Goal: Task Accomplishment & Management: Manage account settings

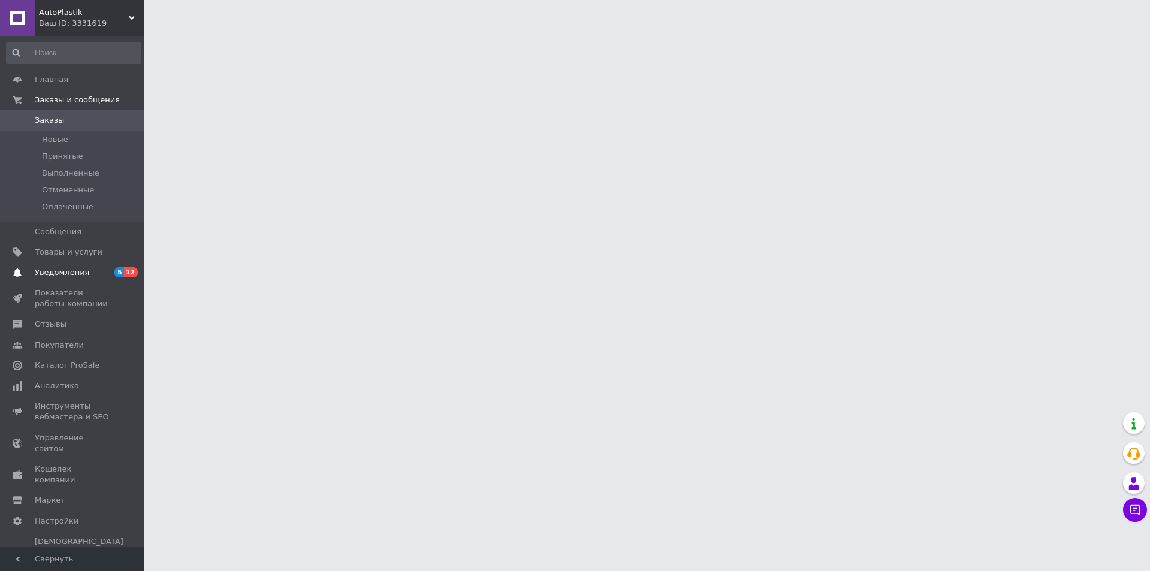
click at [84, 277] on span "Уведомления" at bounding box center [73, 272] width 76 height 11
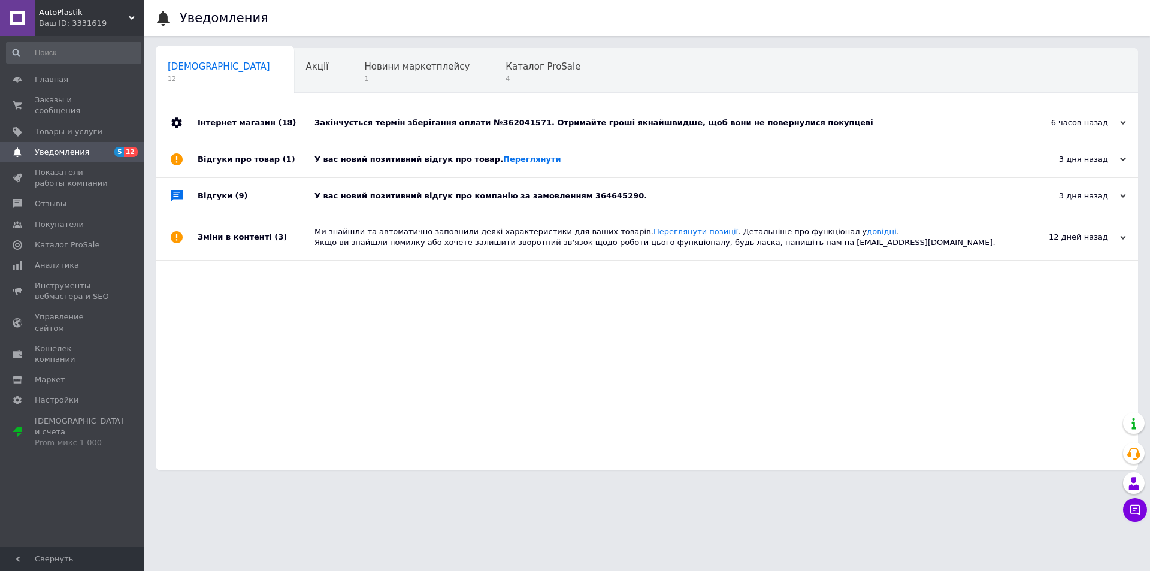
click at [666, 129] on div "Закінчується термін зберігання оплати №362041571. Отримайте гроші якнайшвидше, …" at bounding box center [661, 123] width 692 height 36
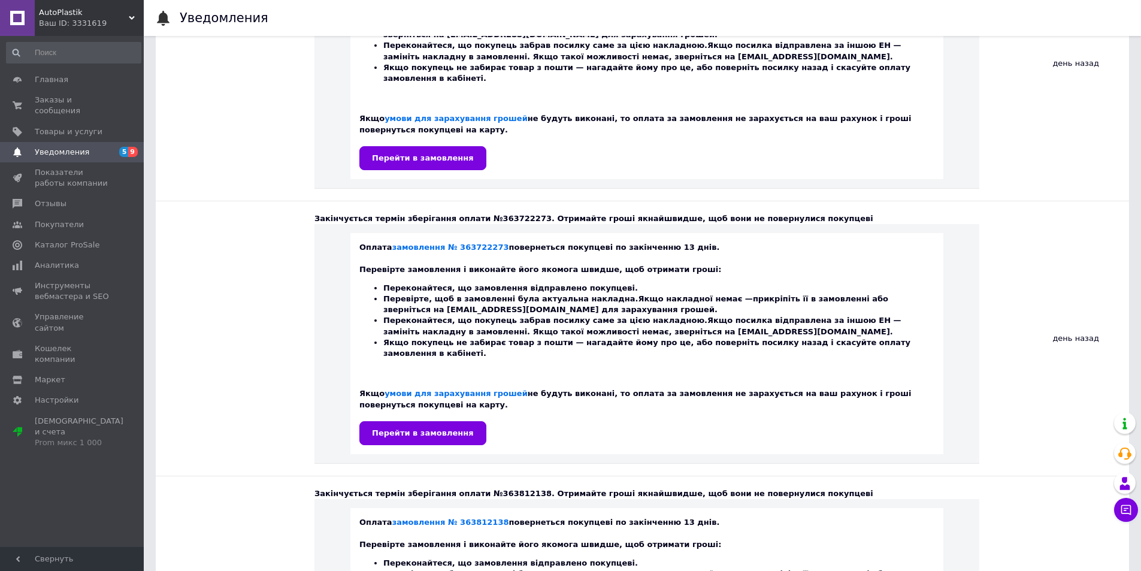
scroll to position [1798, 0]
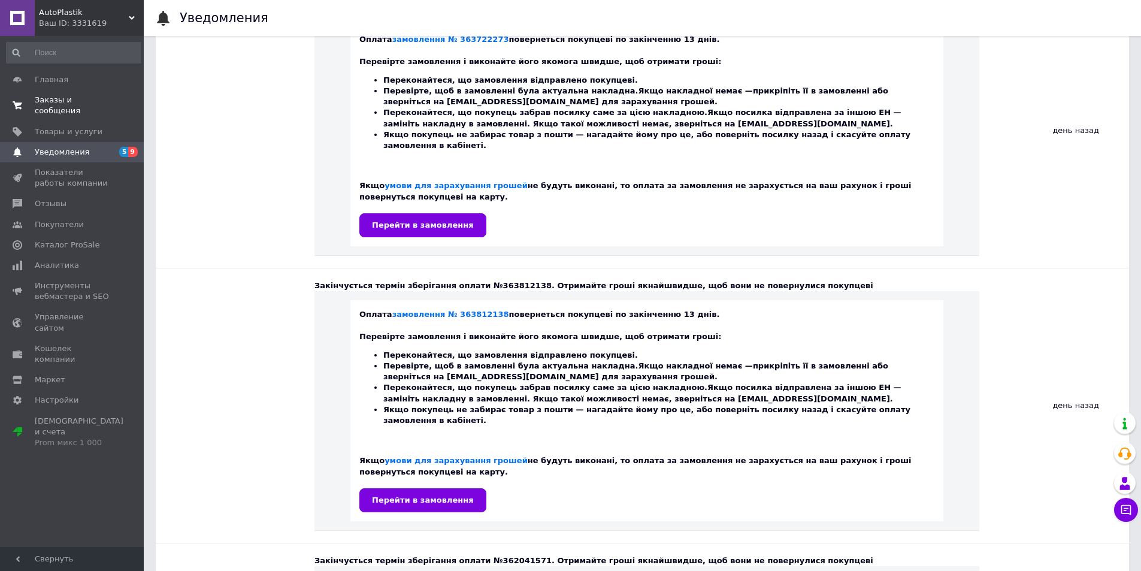
click at [67, 99] on span "Заказы и сообщения" at bounding box center [73, 106] width 76 height 22
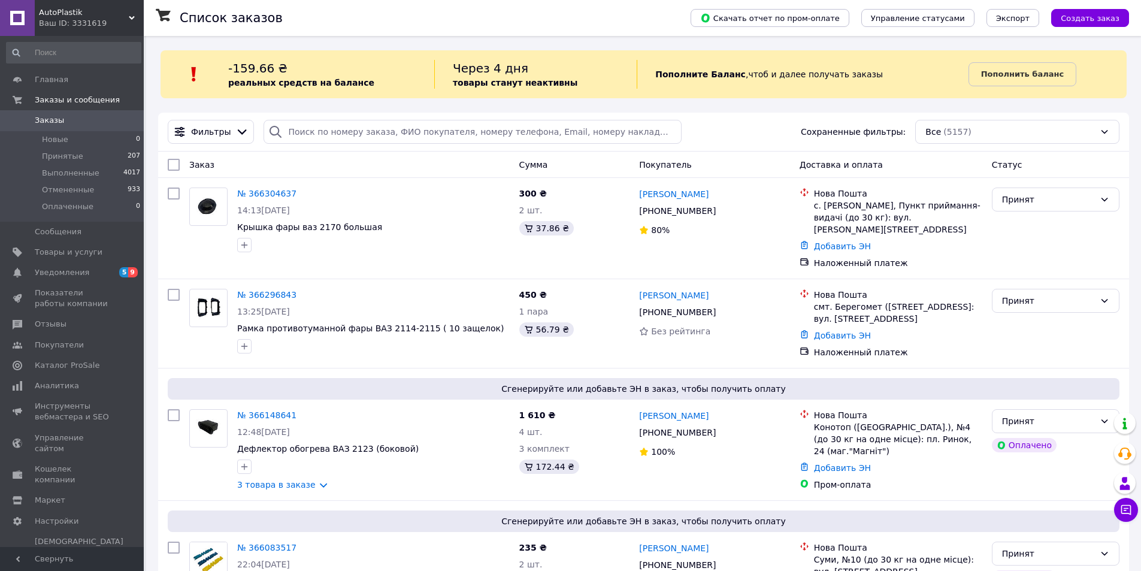
click at [227, 67] on div at bounding box center [195, 74] width 68 height 29
click at [236, 131] on icon at bounding box center [241, 131] width 13 height 13
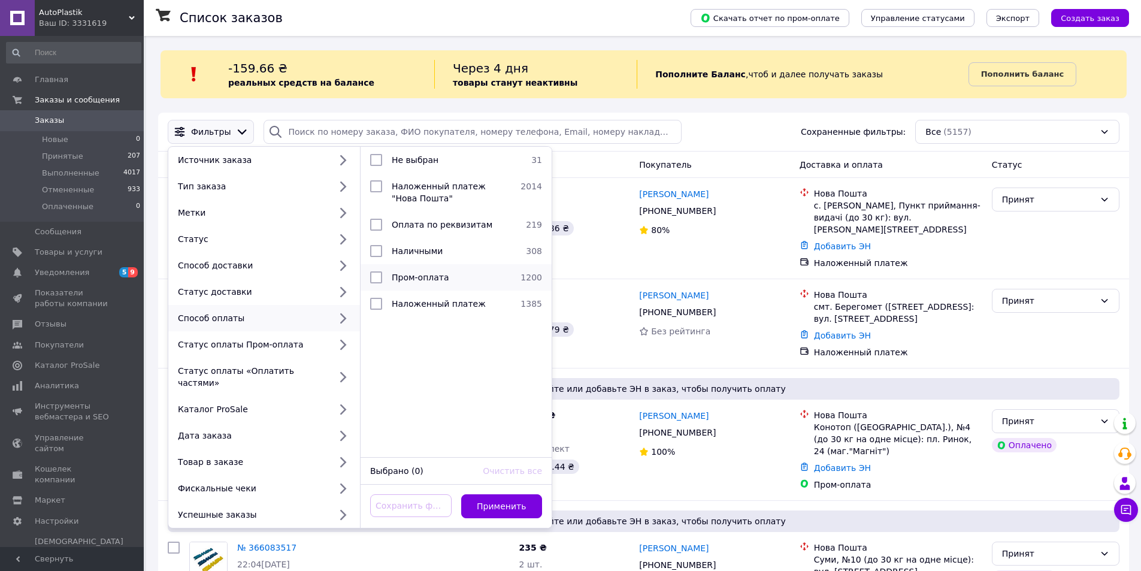
click at [406, 280] on span "Пром-оплата" at bounding box center [421, 278] width 58 height 10
checkbox input "true"
click at [489, 350] on button "Применить" at bounding box center [501, 506] width 81 height 24
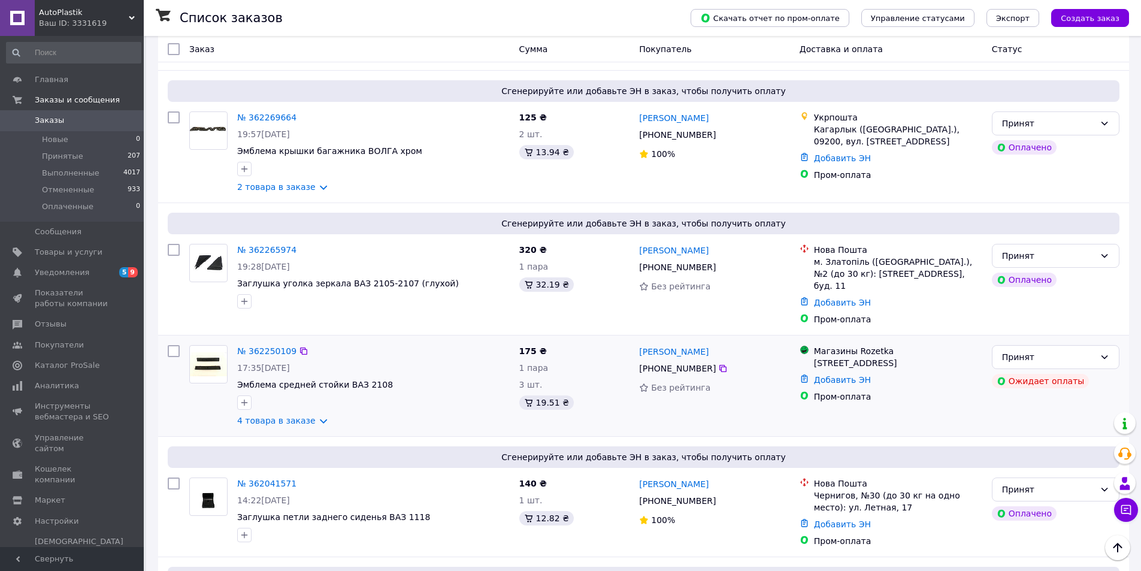
scroll to position [3296, 0]
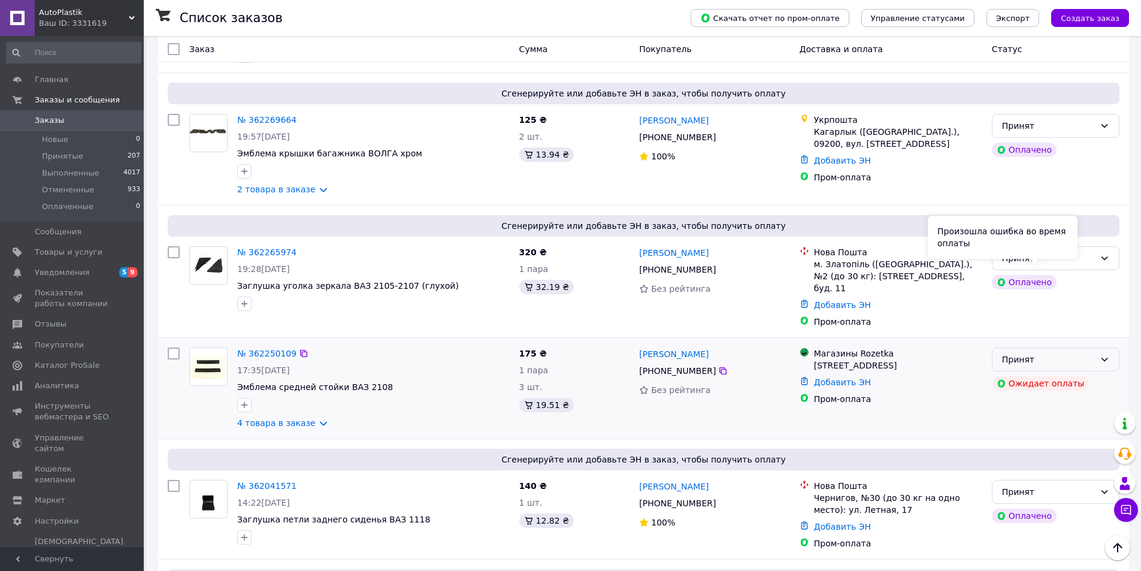
click at [757, 247] on div "Произошла ошибка во время оплаты" at bounding box center [1003, 237] width 150 height 43
click at [757, 350] on div "Принят" at bounding box center [1048, 359] width 93 height 13
click at [757, 299] on li "Отменен" at bounding box center [1056, 297] width 126 height 22
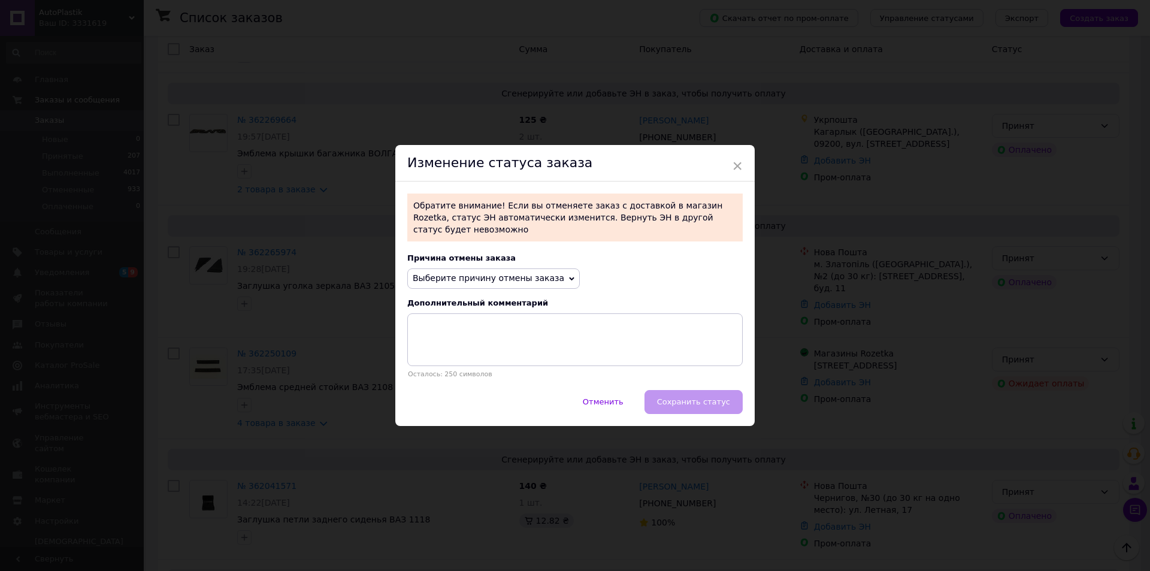
click at [470, 282] on span "Выберите причину отмены заказа" at bounding box center [493, 278] width 173 height 20
click at [451, 331] on li "Оплата не поступила" at bounding box center [493, 335] width 171 height 17
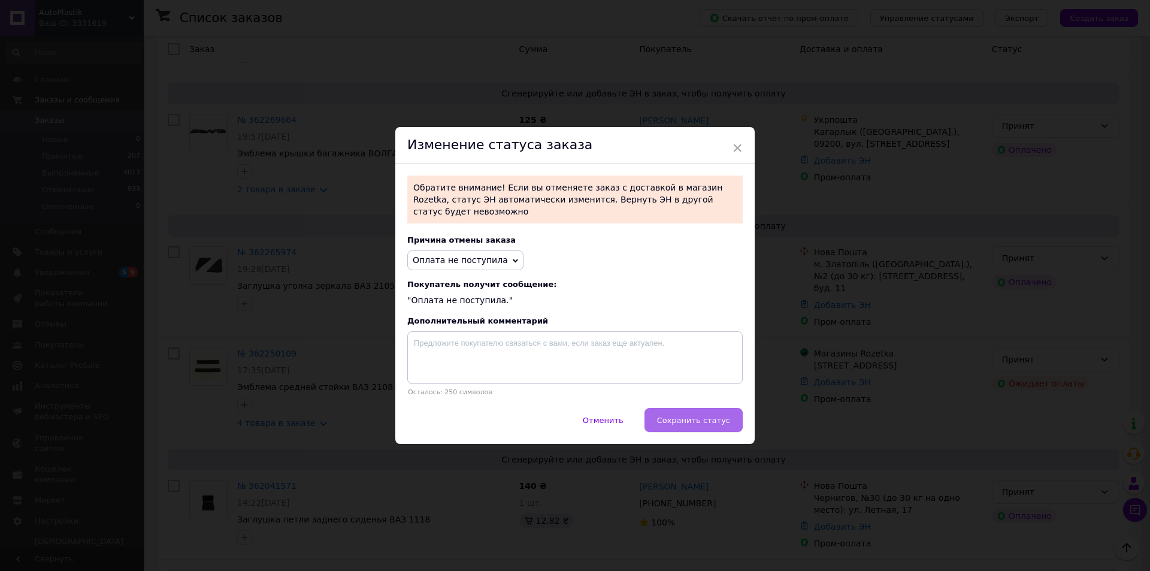
click at [695, 350] on span "Сохранить статус" at bounding box center [693, 420] width 73 height 9
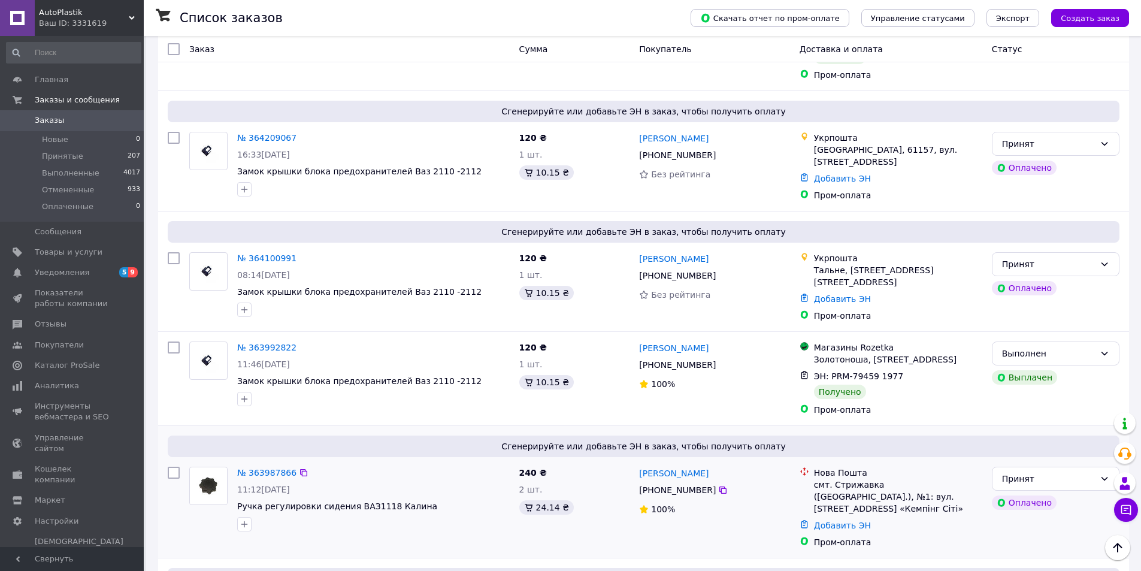
scroll to position [1558, 0]
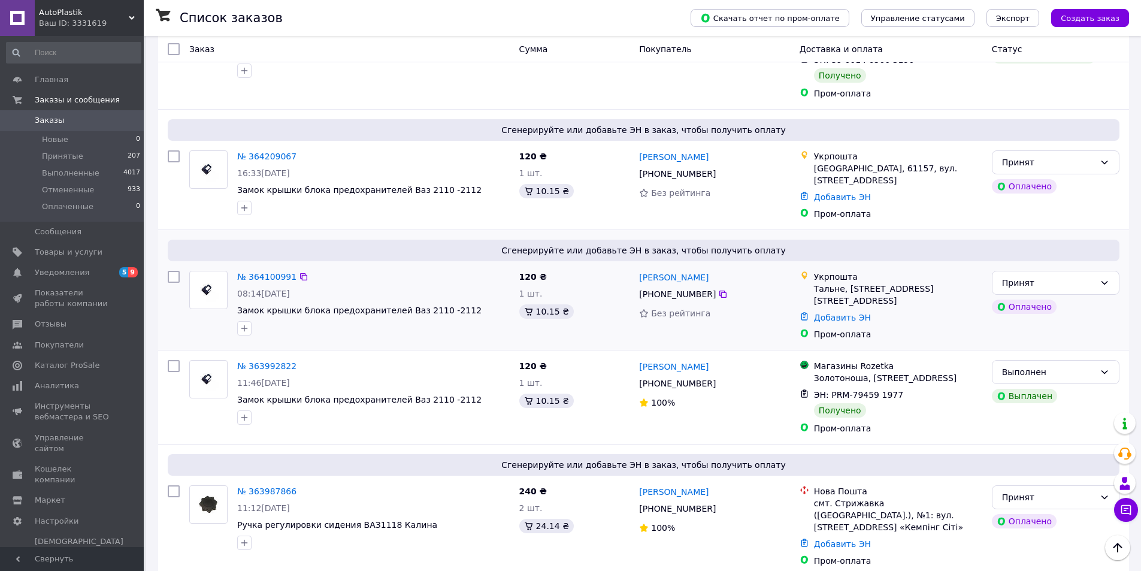
drag, startPoint x: 264, startPoint y: 253, endPoint x: 491, endPoint y: 310, distance: 234.0
click at [491, 319] on div at bounding box center [373, 328] width 277 height 19
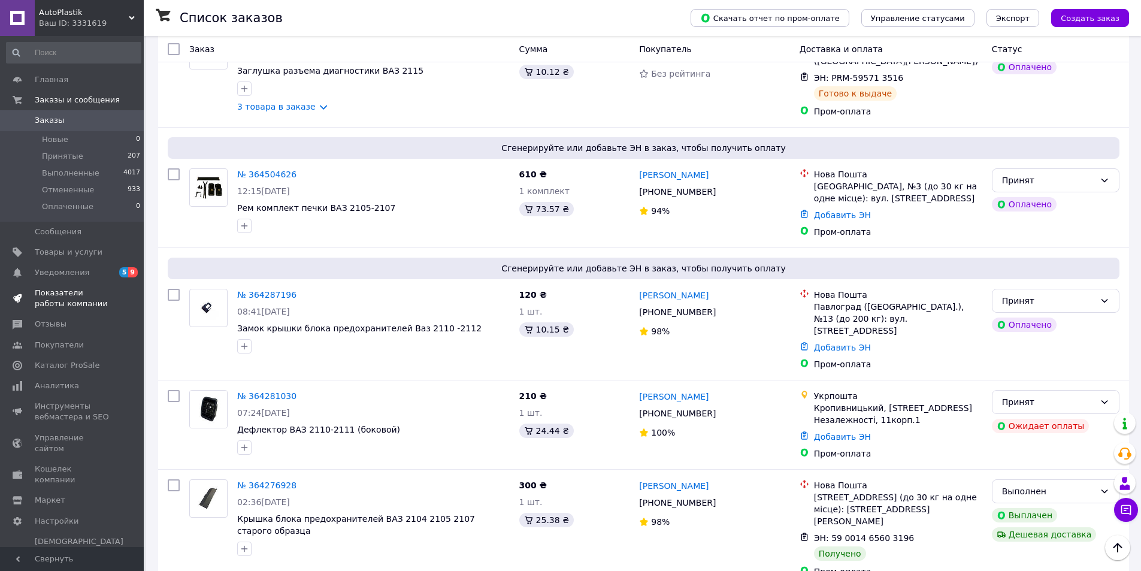
scroll to position [1079, 0]
click at [73, 276] on span "Уведомления" at bounding box center [62, 272] width 55 height 11
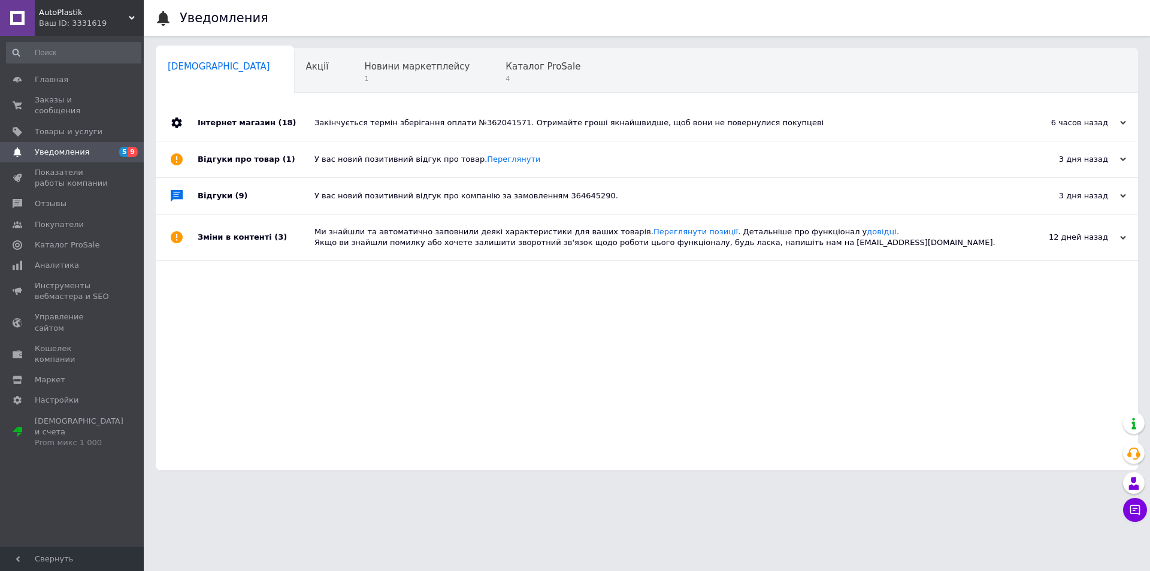
click at [398, 115] on div "Закінчується термін зберігання оплати №362041571. Отримайте гроші якнайшвидше, …" at bounding box center [661, 123] width 692 height 36
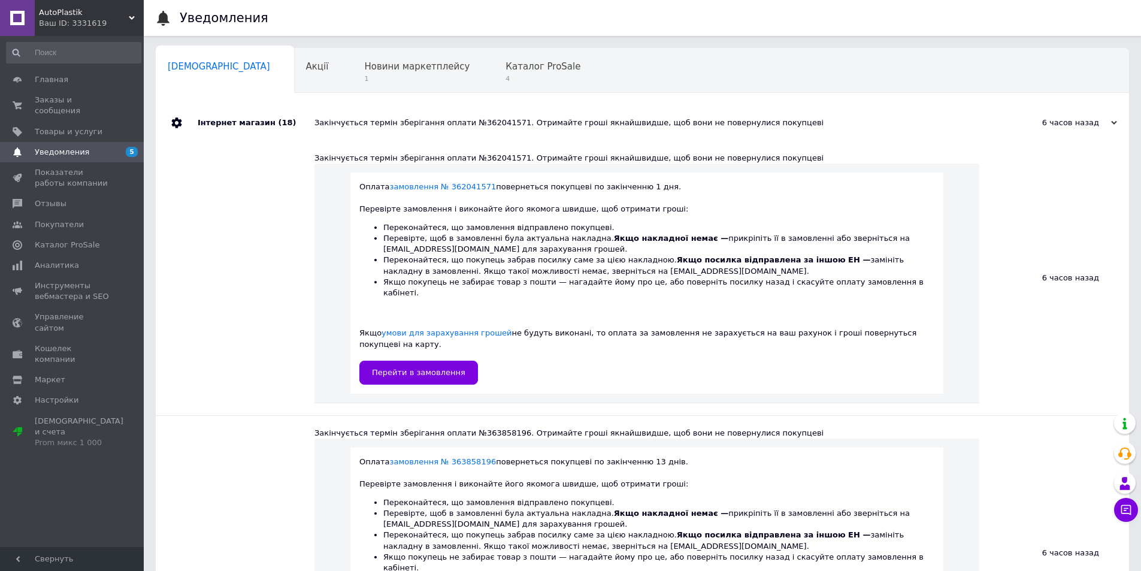
drag, startPoint x: 435, startPoint y: 352, endPoint x: 729, endPoint y: 376, distance: 295.2
click at [730, 350] on div "Оплата замовлення № 362041571 повернеться покупцеві по закінченню 1 дня. Переві…" at bounding box center [647, 284] width 665 height 240
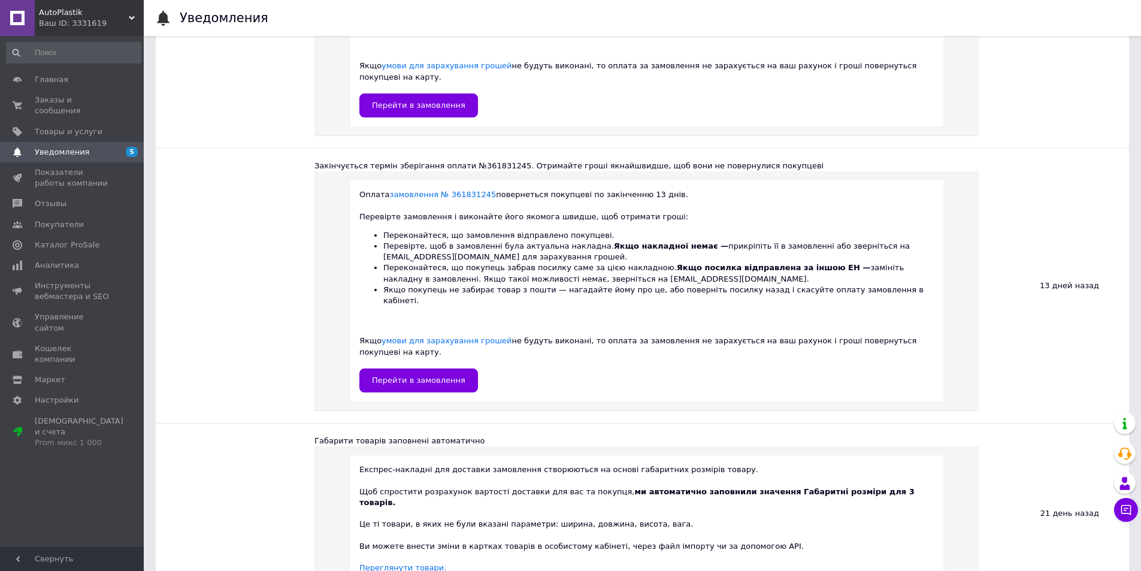
scroll to position [3595, 0]
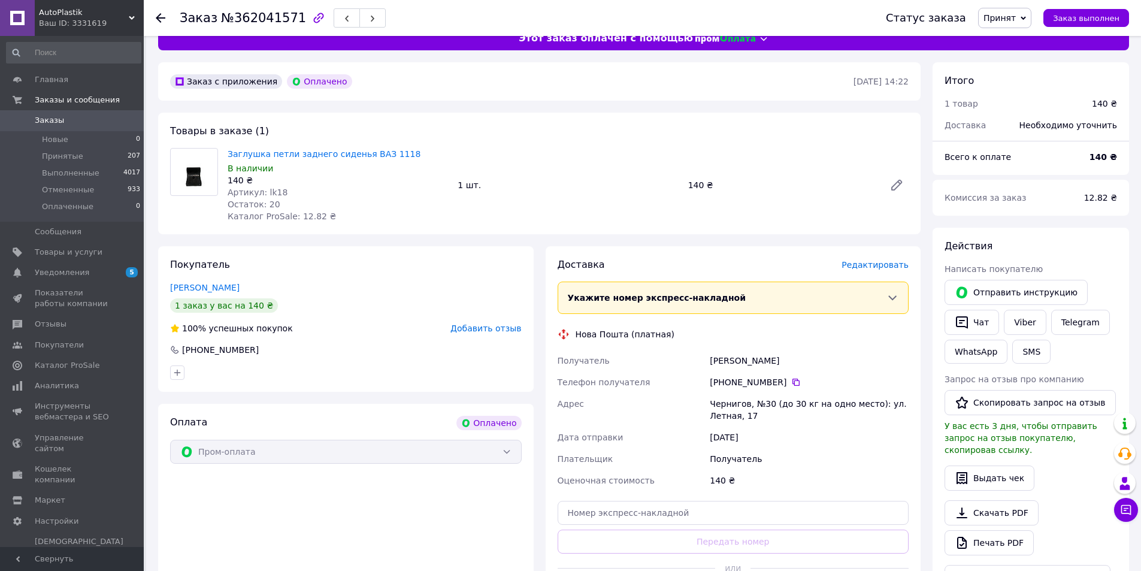
scroll to position [117, 0]
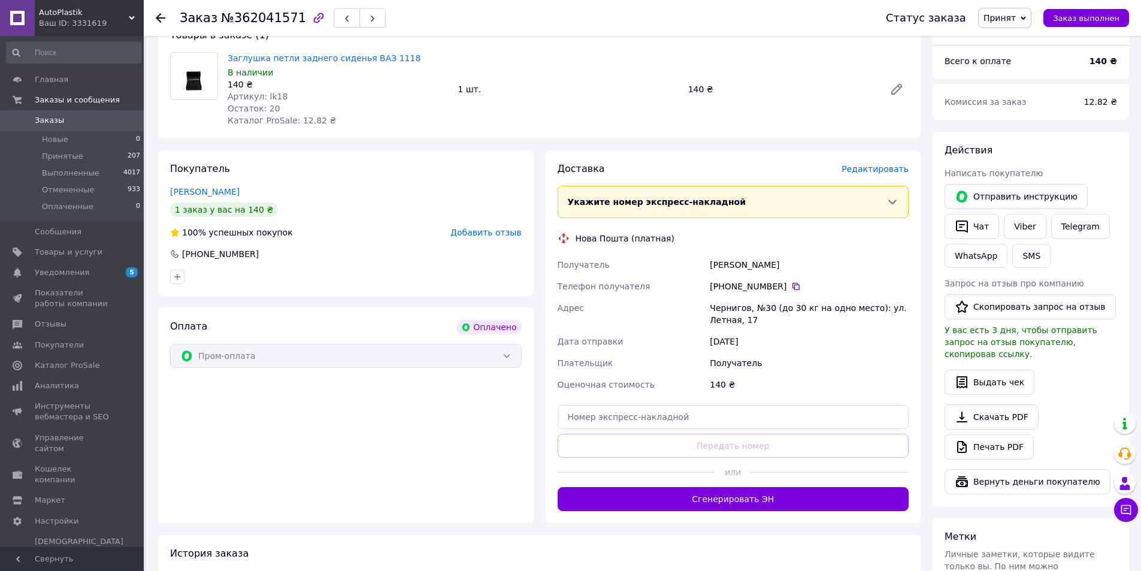
drag, startPoint x: 723, startPoint y: 288, endPoint x: 778, endPoint y: 288, distance: 54.5
click at [778, 288] on div "[PHONE_NUMBER]" at bounding box center [809, 286] width 199 height 12
copy div "0 67 786 61 20"
click at [793, 285] on icon at bounding box center [796, 286] width 7 height 7
drag, startPoint x: 724, startPoint y: 287, endPoint x: 778, endPoint y: 287, distance: 53.9
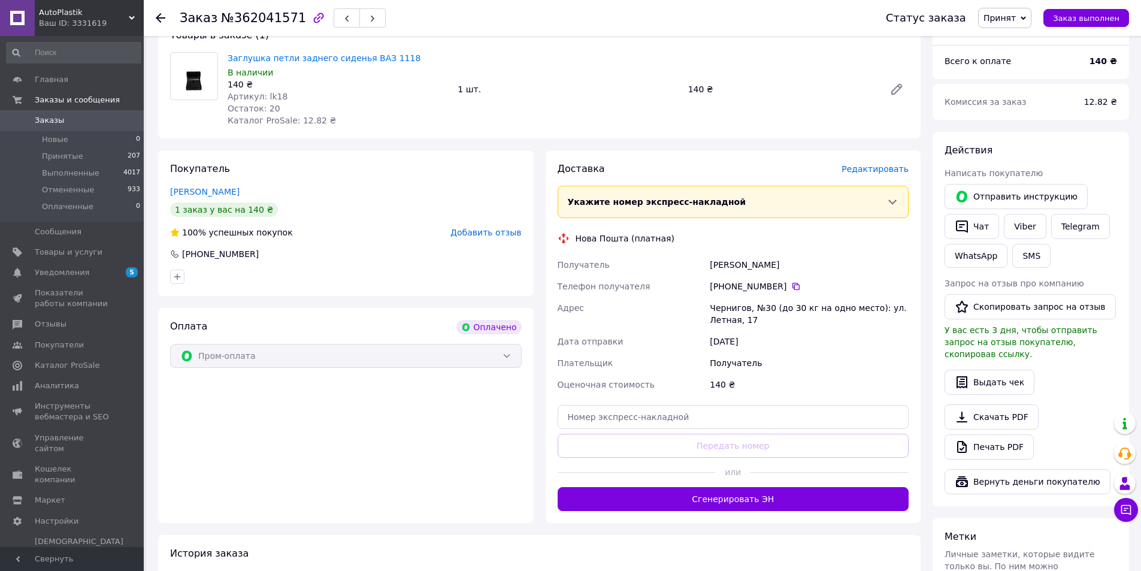
click at [778, 287] on div "+380 67 786 61 20" at bounding box center [809, 286] width 199 height 12
copy div "0 67 786 61 20"
click at [616, 420] on input "text" at bounding box center [734, 417] width 352 height 24
paste input "59001455991348"
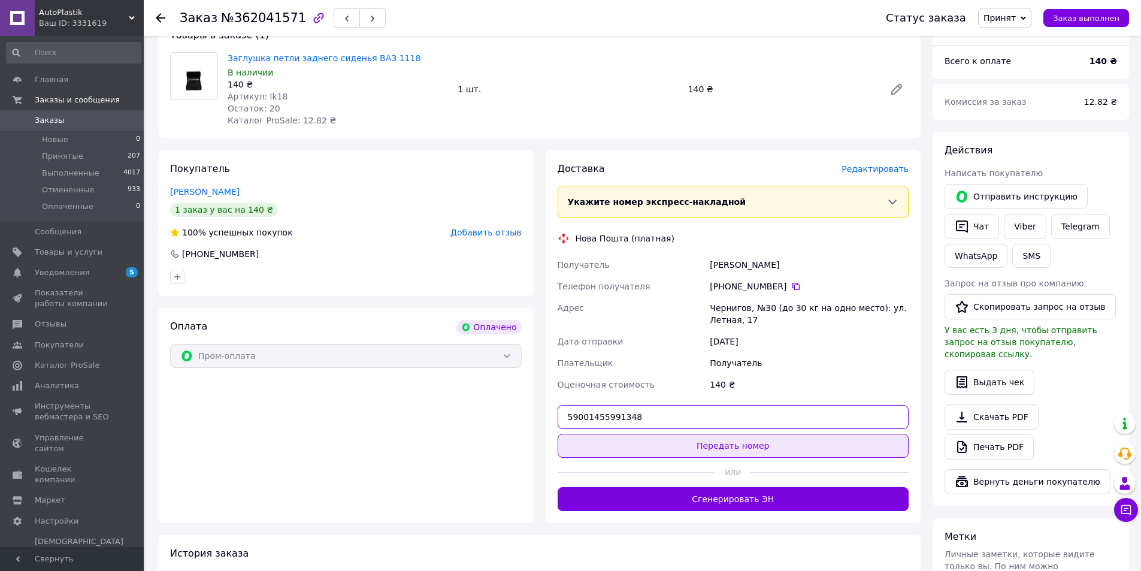
type input "59001455991348"
click at [726, 441] on button "Передать номер" at bounding box center [734, 446] width 352 height 24
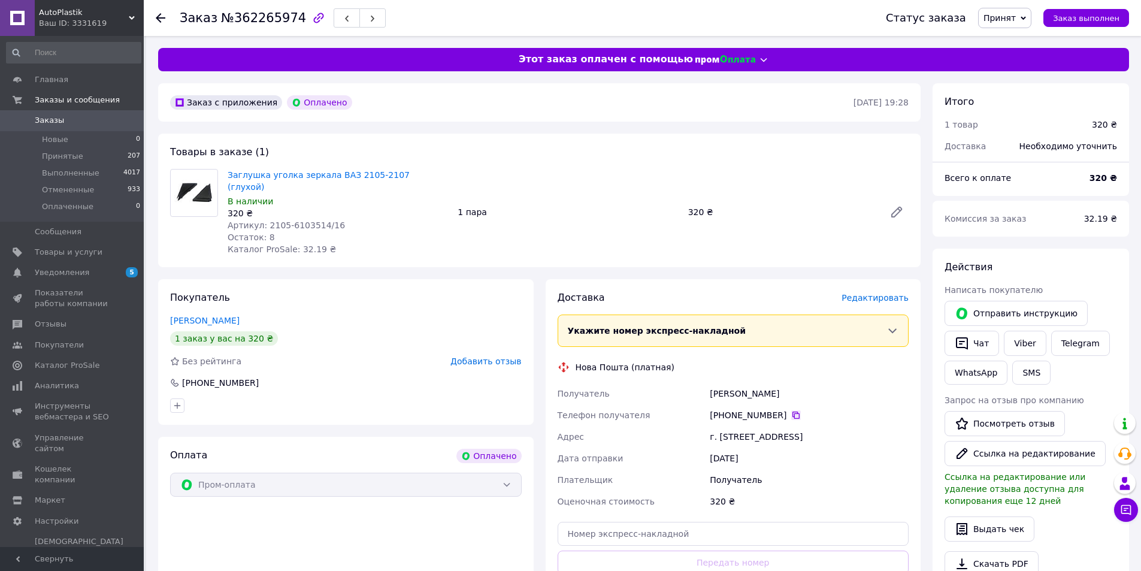
click at [793, 412] on icon at bounding box center [796, 415] width 7 height 7
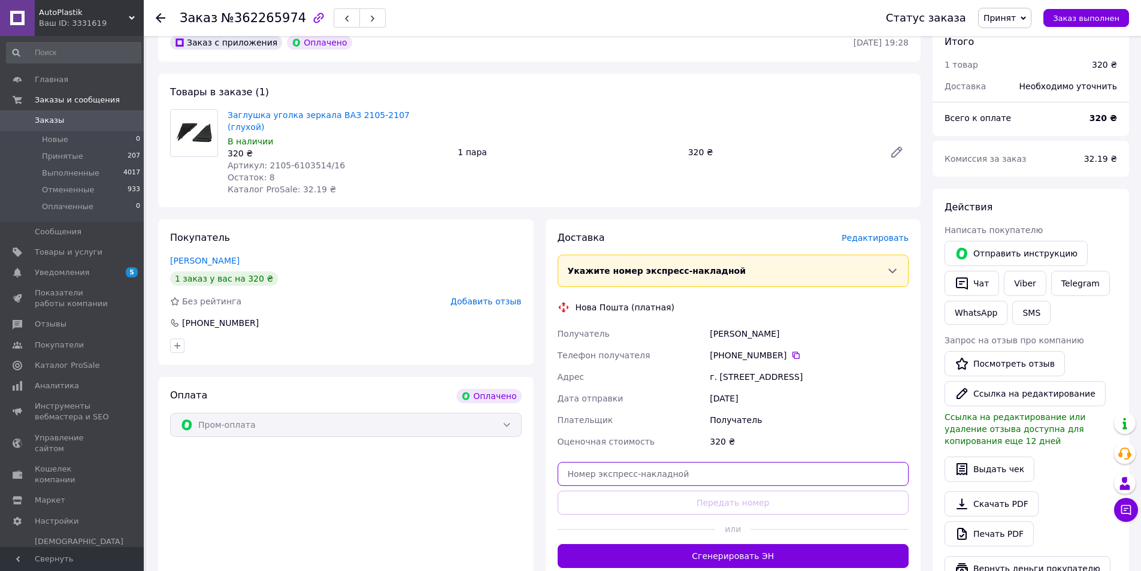
click at [639, 485] on input "text" at bounding box center [734, 474] width 352 height 24
paste input "59001456784664"
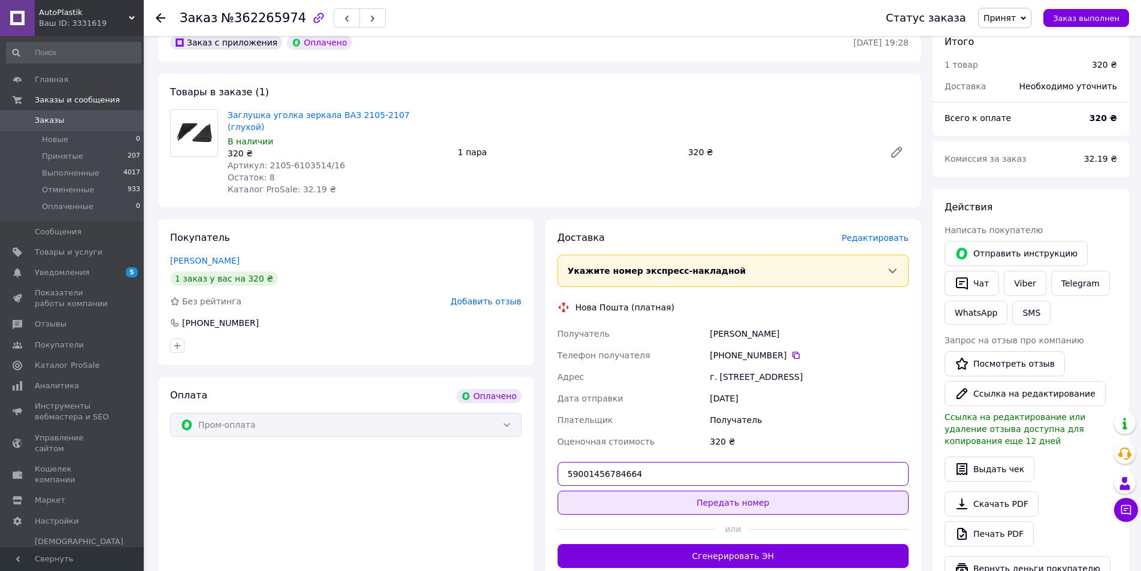
type input "59001456784664"
click at [716, 507] on button "Передать номер" at bounding box center [734, 503] width 352 height 24
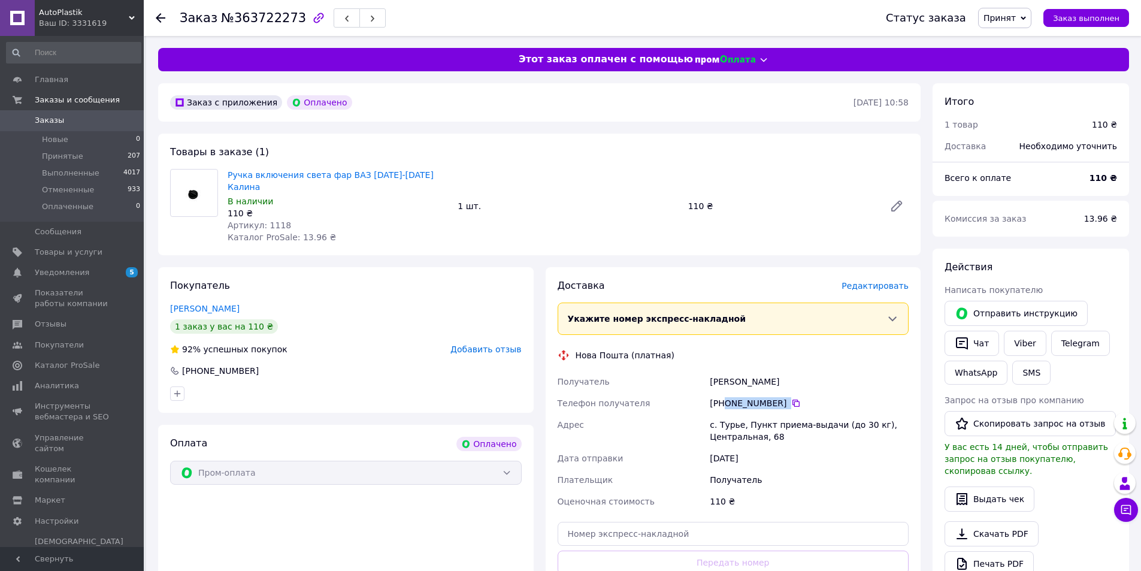
drag, startPoint x: 724, startPoint y: 389, endPoint x: 783, endPoint y: 394, distance: 58.9
click at [783, 397] on div "[PHONE_NUMBER]" at bounding box center [809, 403] width 199 height 12
click at [733, 397] on div "+380 96 740 12 98" at bounding box center [809, 403] width 199 height 12
drag, startPoint x: 725, startPoint y: 391, endPoint x: 778, endPoint y: 395, distance: 52.9
click at [778, 397] on div "[PHONE_NUMBER]" at bounding box center [809, 403] width 199 height 12
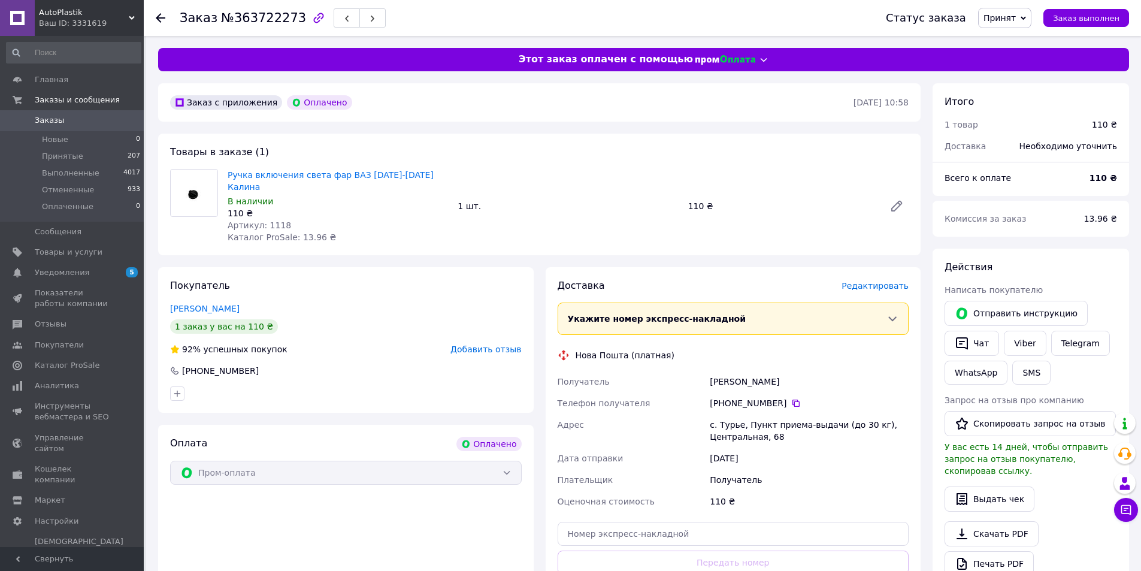
copy div "0 96 740 12 98"
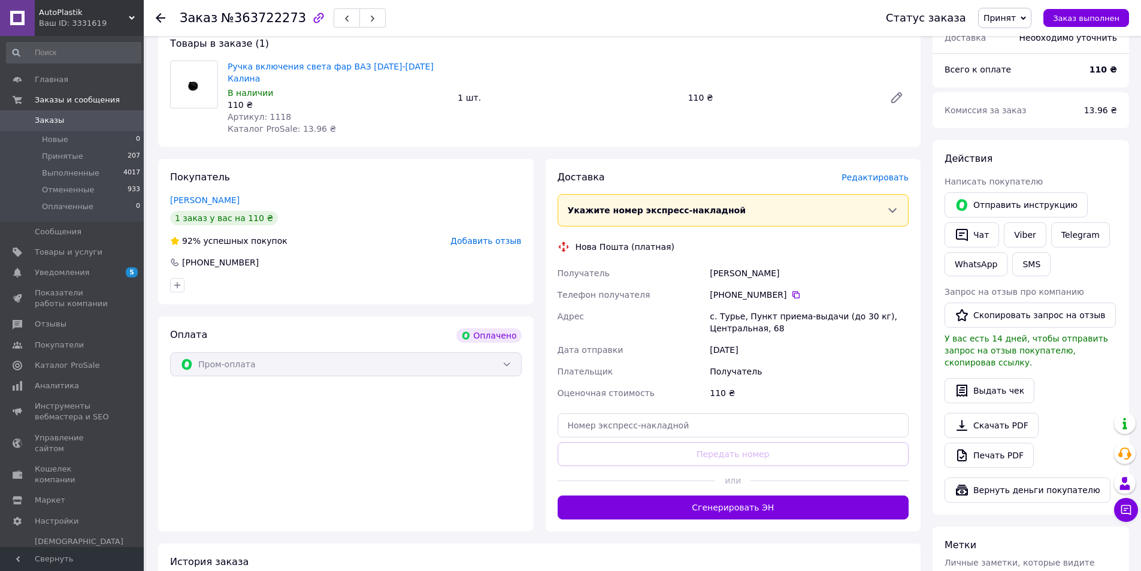
scroll to position [120, 0]
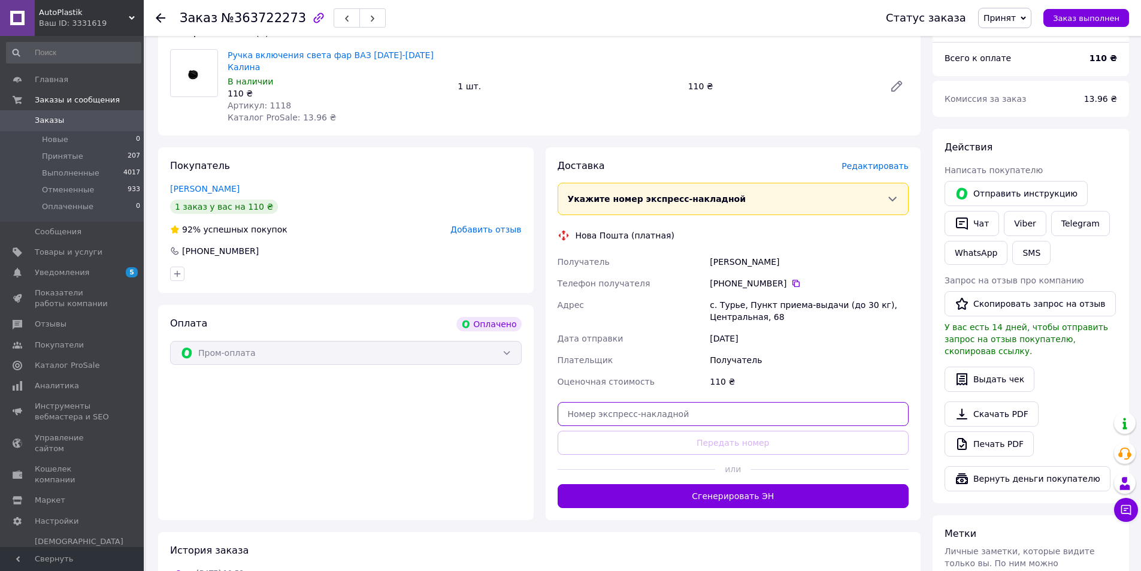
click at [634, 402] on input "text" at bounding box center [734, 414] width 352 height 24
paste input "59001464711407"
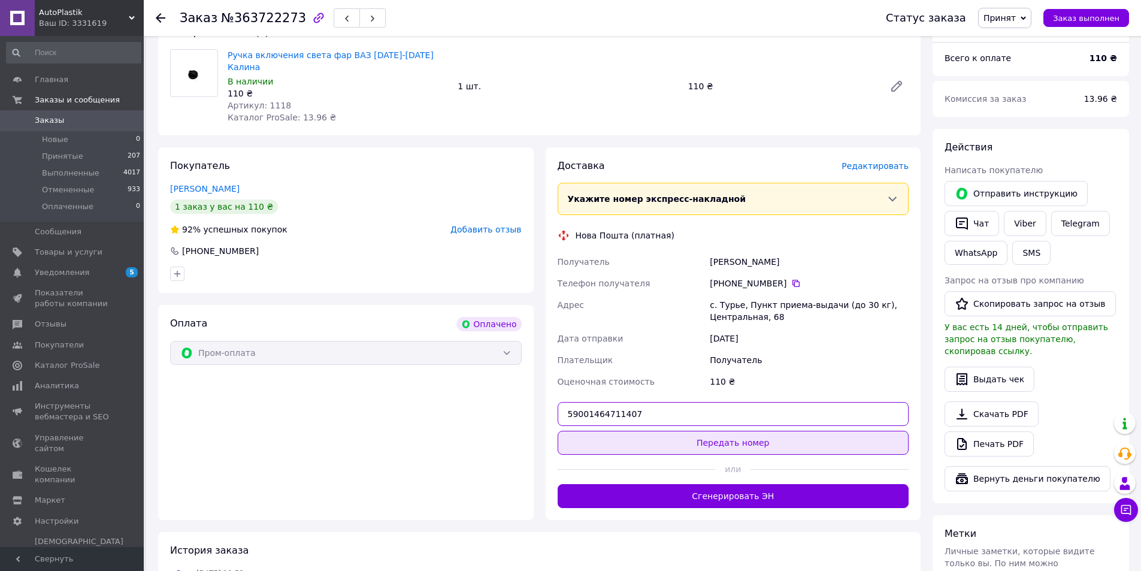
type input "59001464711407"
click at [725, 431] on button "Передать номер" at bounding box center [734, 443] width 352 height 24
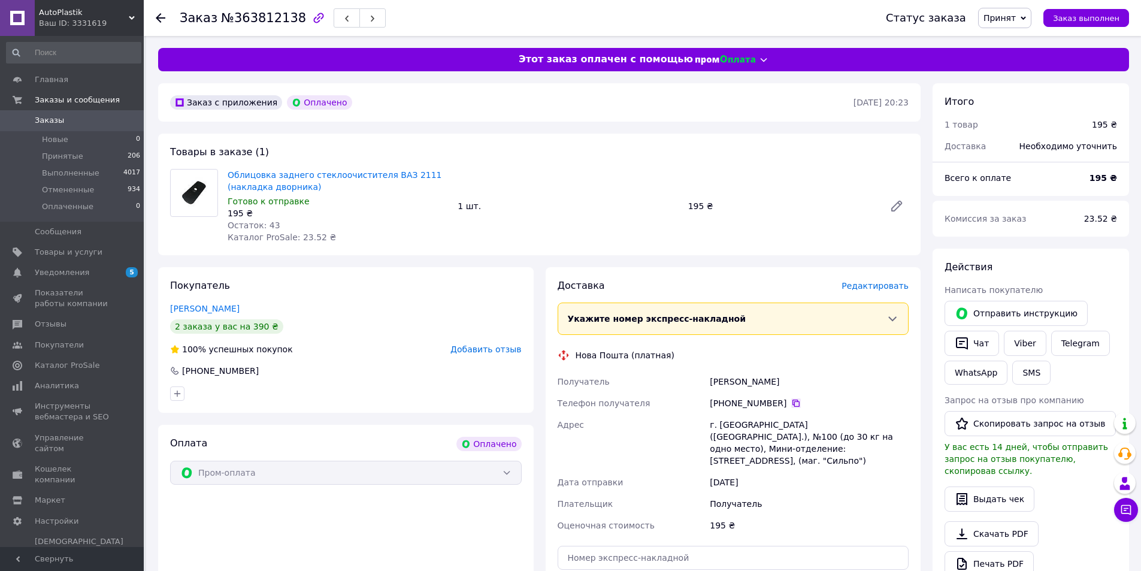
click at [792, 407] on icon at bounding box center [797, 403] width 10 height 10
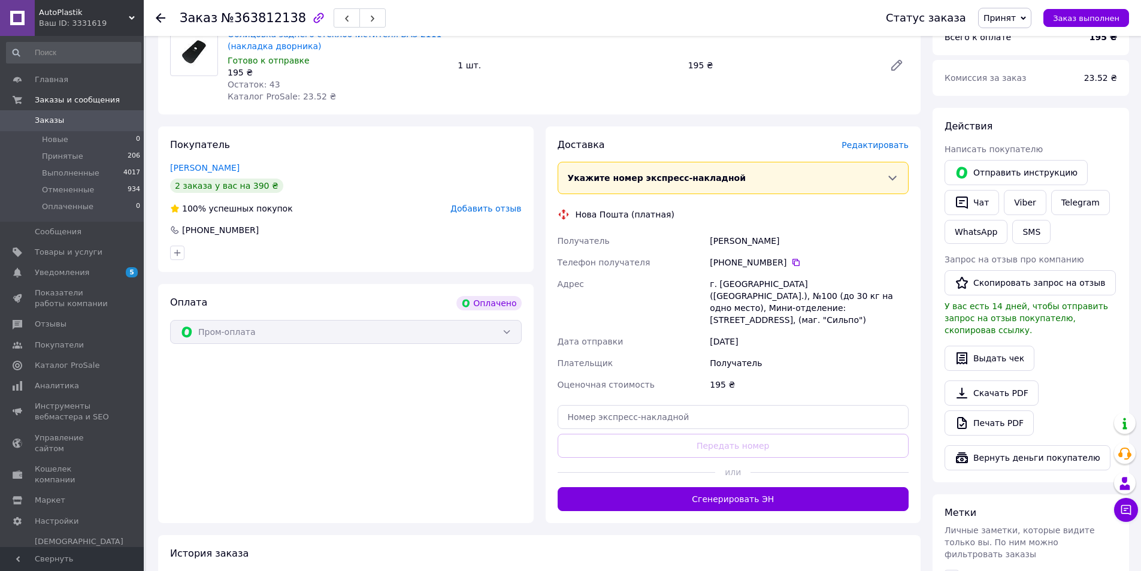
scroll to position [180, 0]
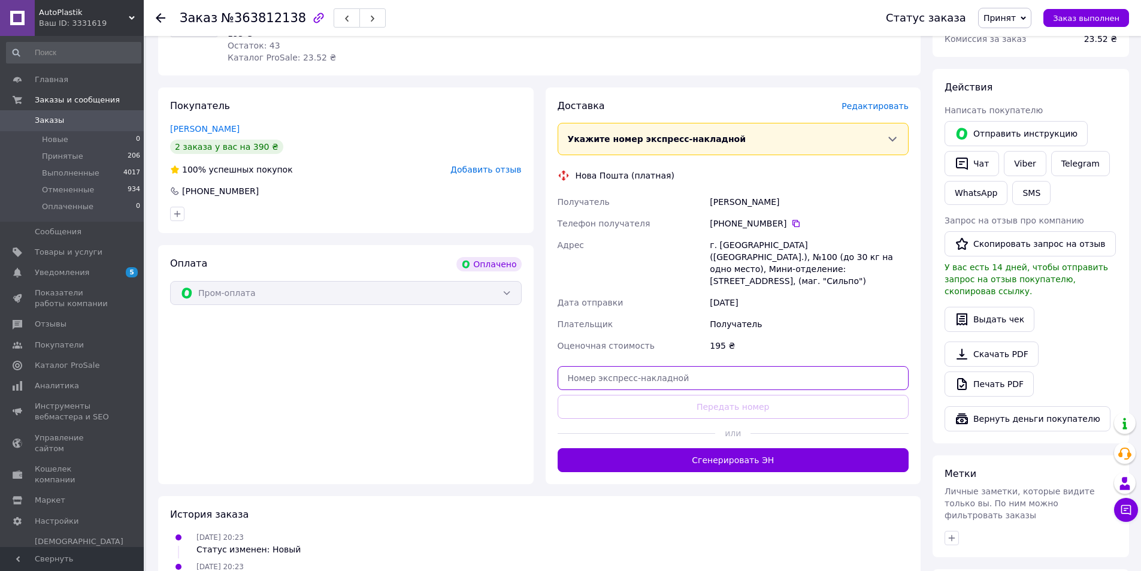
click at [614, 367] on input "text" at bounding box center [734, 378] width 352 height 24
paste input "59001463765474"
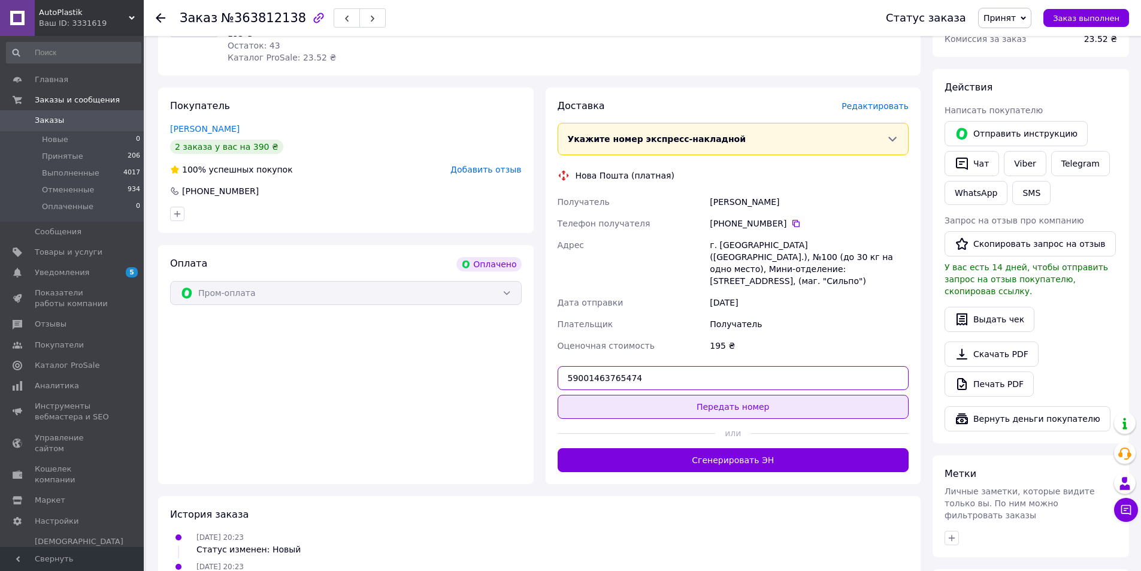
type input "59001463765474"
click at [721, 395] on button "Передать номер" at bounding box center [734, 407] width 352 height 24
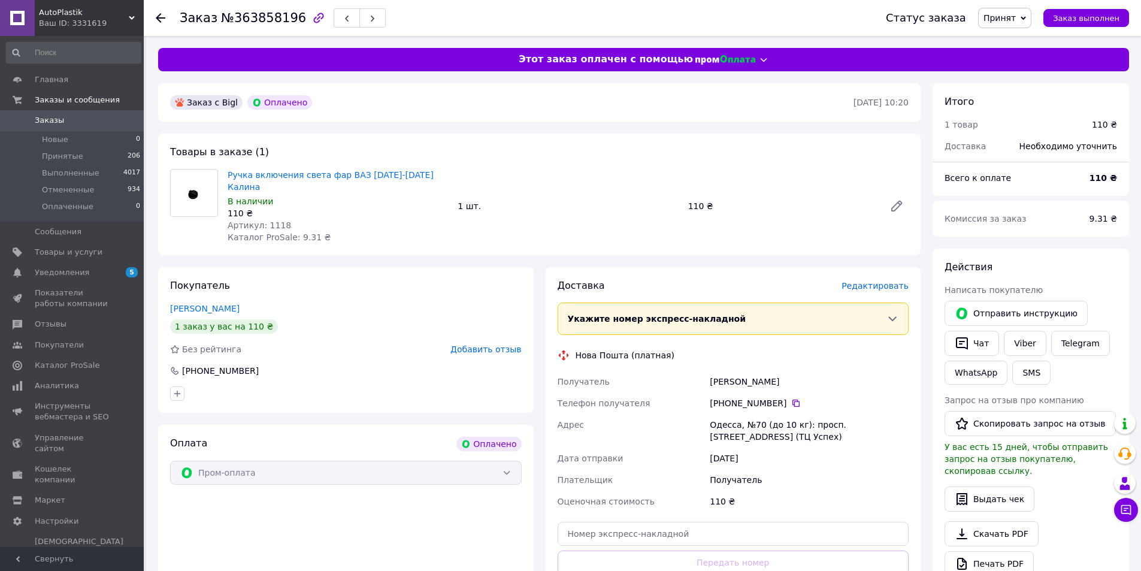
scroll to position [60, 0]
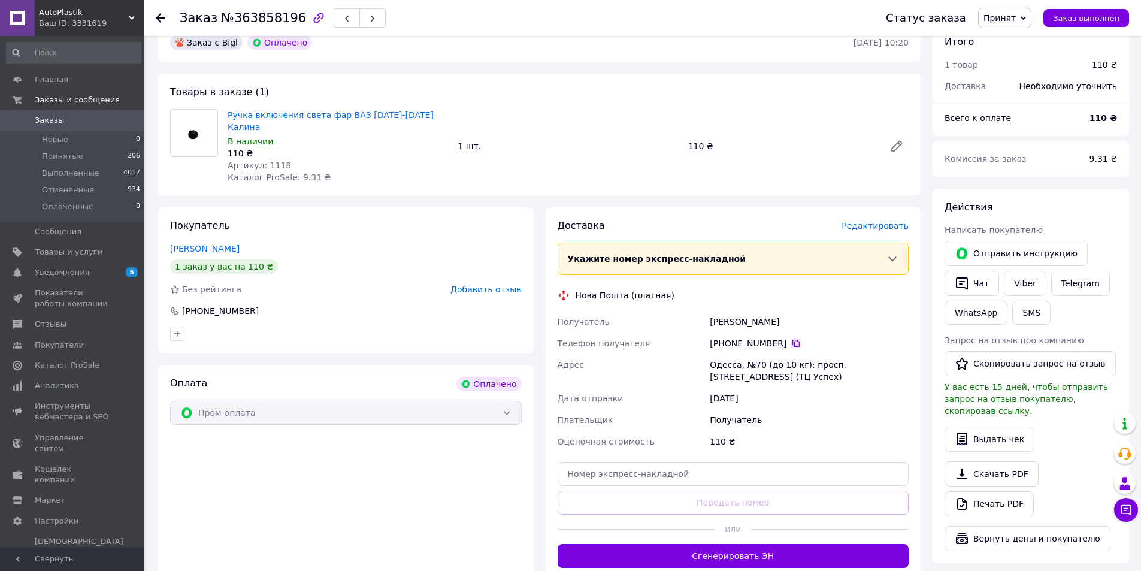
click at [792, 339] on icon at bounding box center [797, 344] width 10 height 10
click at [666, 462] on input "text" at bounding box center [734, 474] width 352 height 24
paste input "59001464710771"
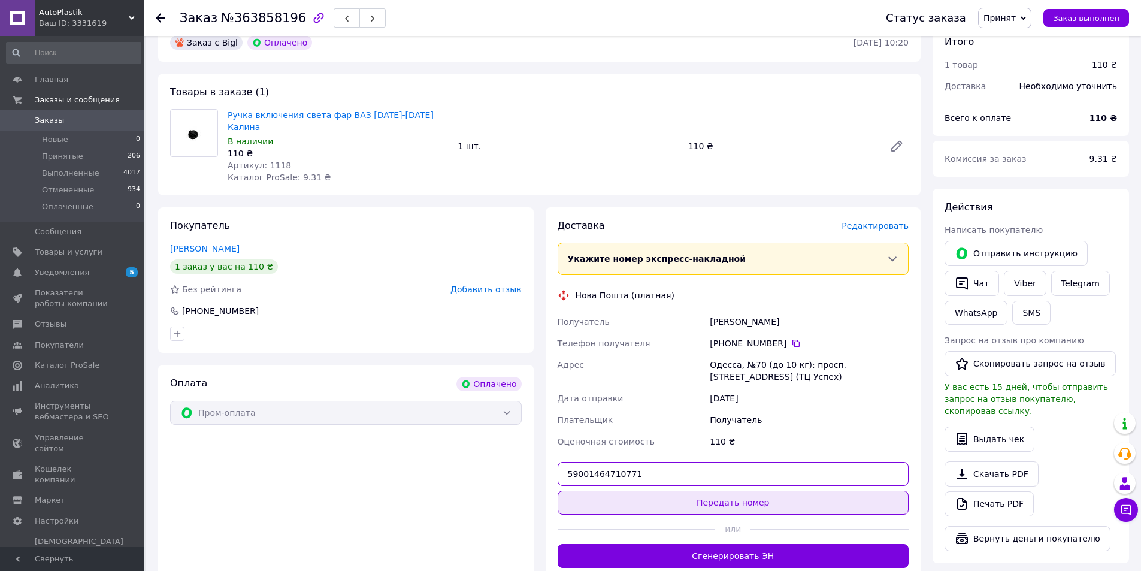
type input "59001464710771"
click at [729, 491] on button "Передать номер" at bounding box center [734, 503] width 352 height 24
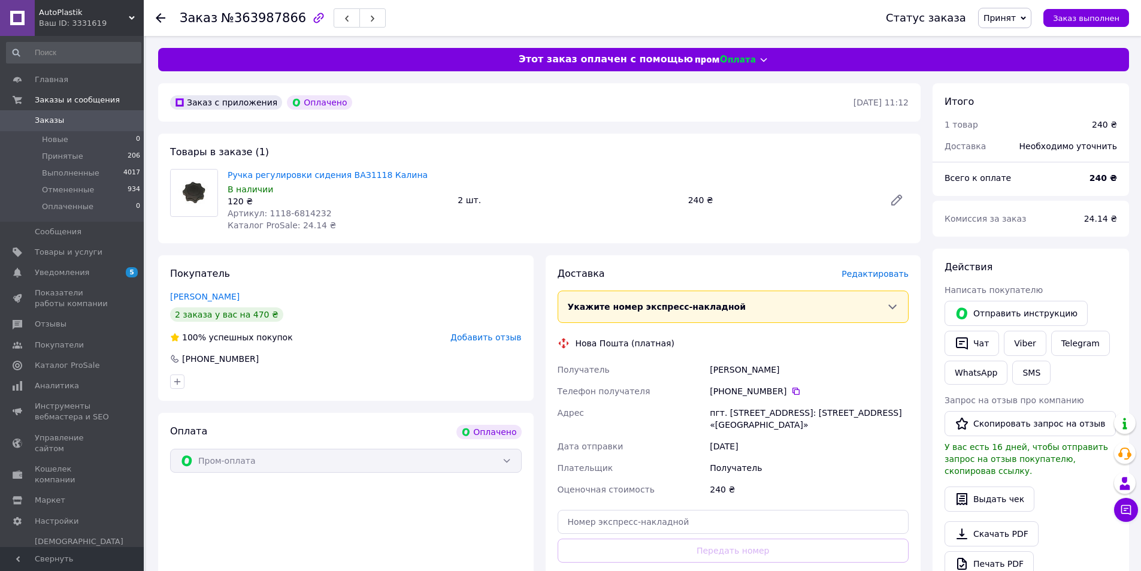
click at [793, 393] on div "[PHONE_NUMBER]" at bounding box center [809, 391] width 199 height 12
click at [792, 392] on icon at bounding box center [797, 391] width 10 height 10
click at [594, 527] on input "text" at bounding box center [734, 522] width 352 height 24
paste input "59001465605780"
type input "59001465605780"
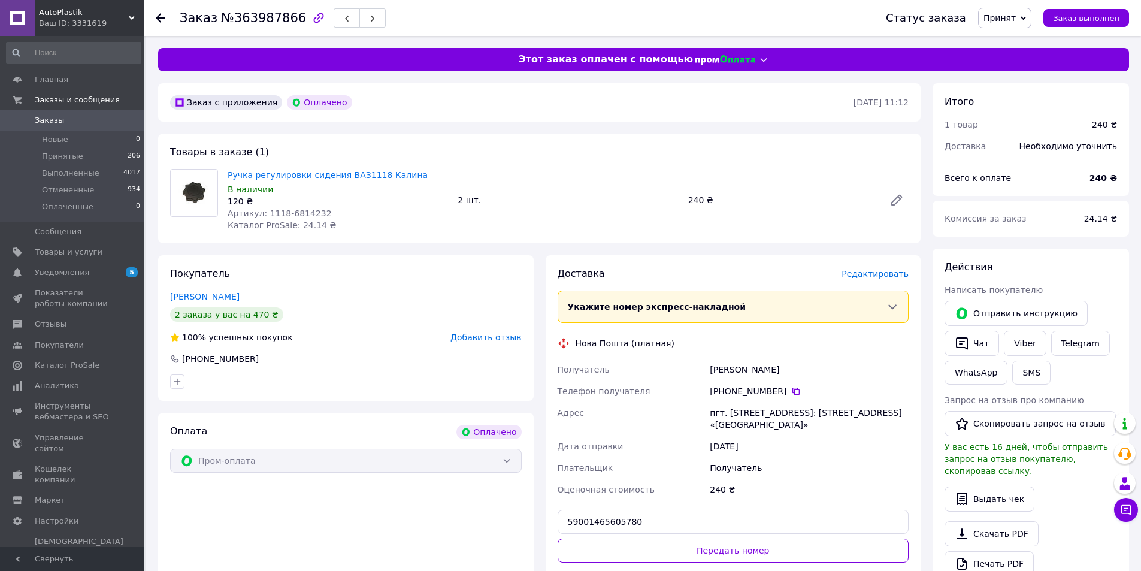
click at [685, 557] on button "Передать номер" at bounding box center [734, 551] width 352 height 24
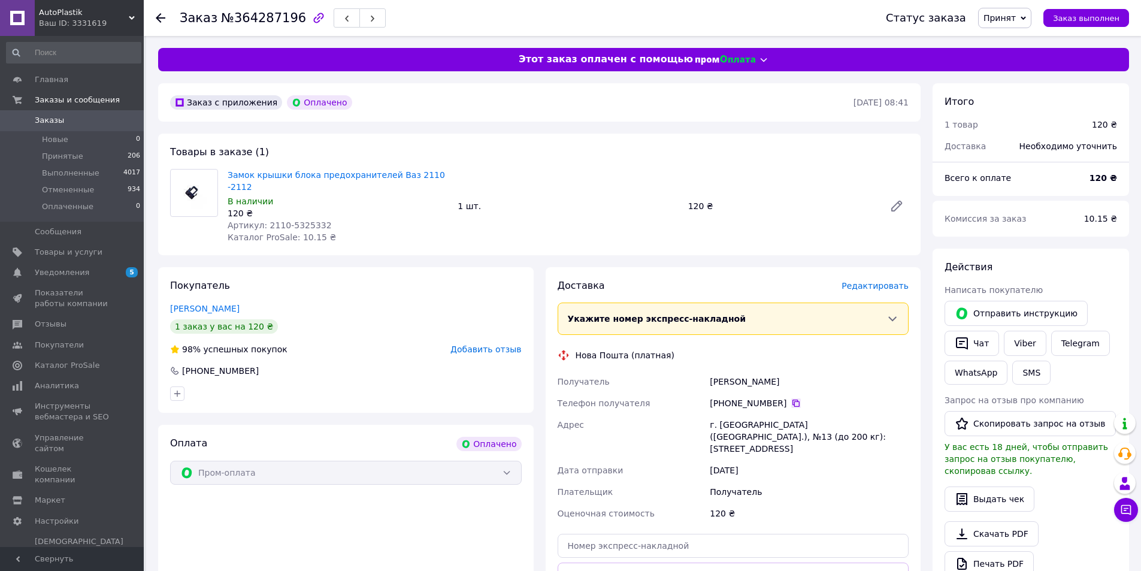
click at [793, 400] on icon at bounding box center [796, 403] width 7 height 7
click at [592, 534] on input "text" at bounding box center [734, 546] width 352 height 24
paste input "59001465602309"
type input "59001465602309"
drag, startPoint x: 737, startPoint y: 544, endPoint x: 727, endPoint y: 533, distance: 14.9
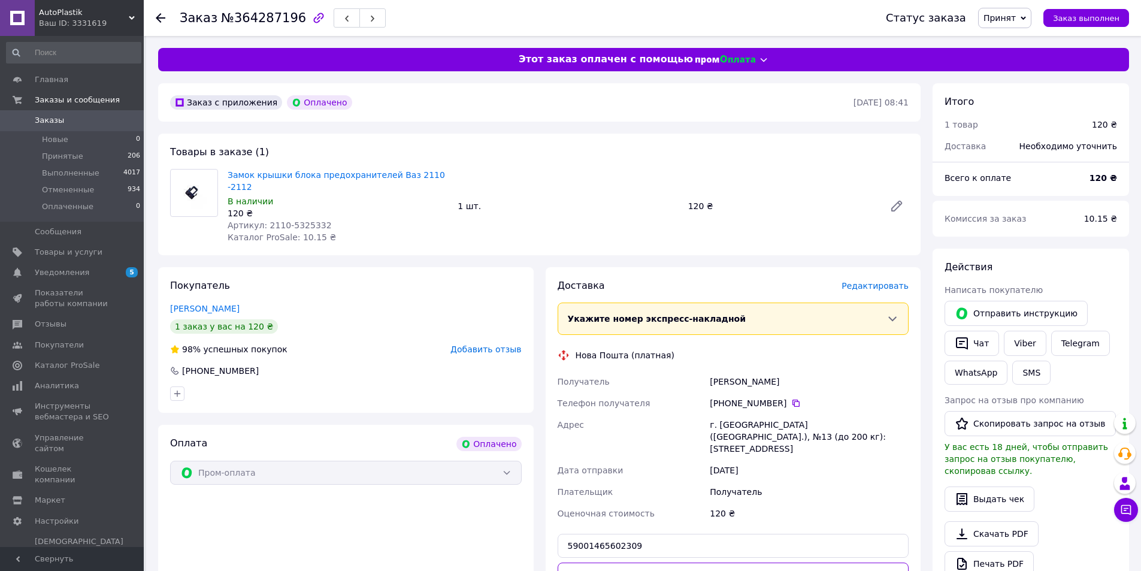
click at [734, 563] on button "Передать номер" at bounding box center [734, 575] width 352 height 24
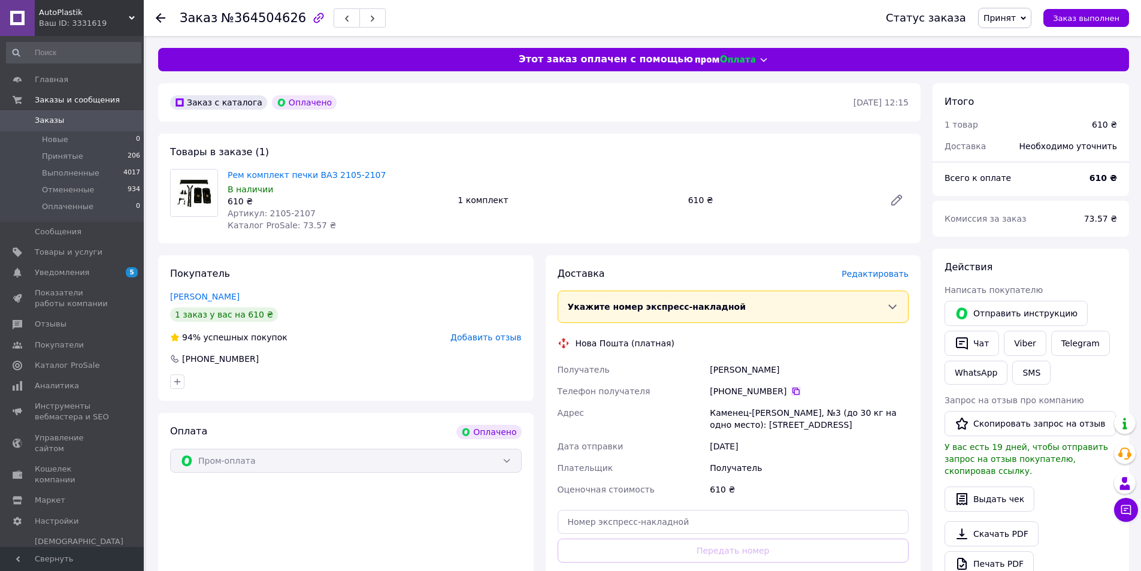
click at [793, 394] on icon at bounding box center [797, 391] width 10 height 10
click at [794, 394] on div "[PHONE_NUMBER]" at bounding box center [809, 391] width 199 height 12
click at [792, 393] on icon at bounding box center [797, 391] width 10 height 10
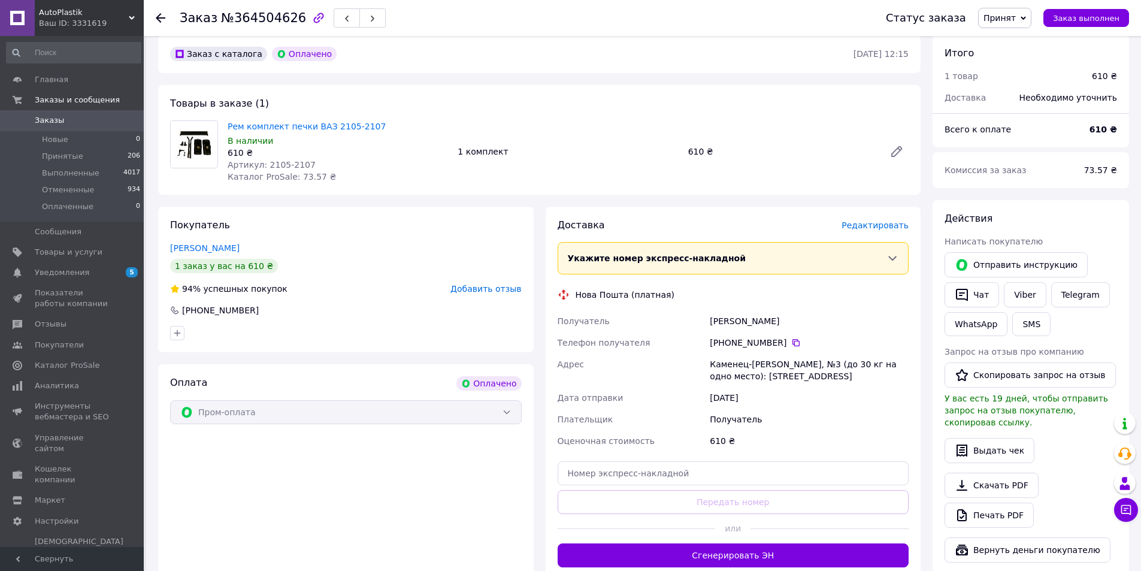
scroll to position [120, 0]
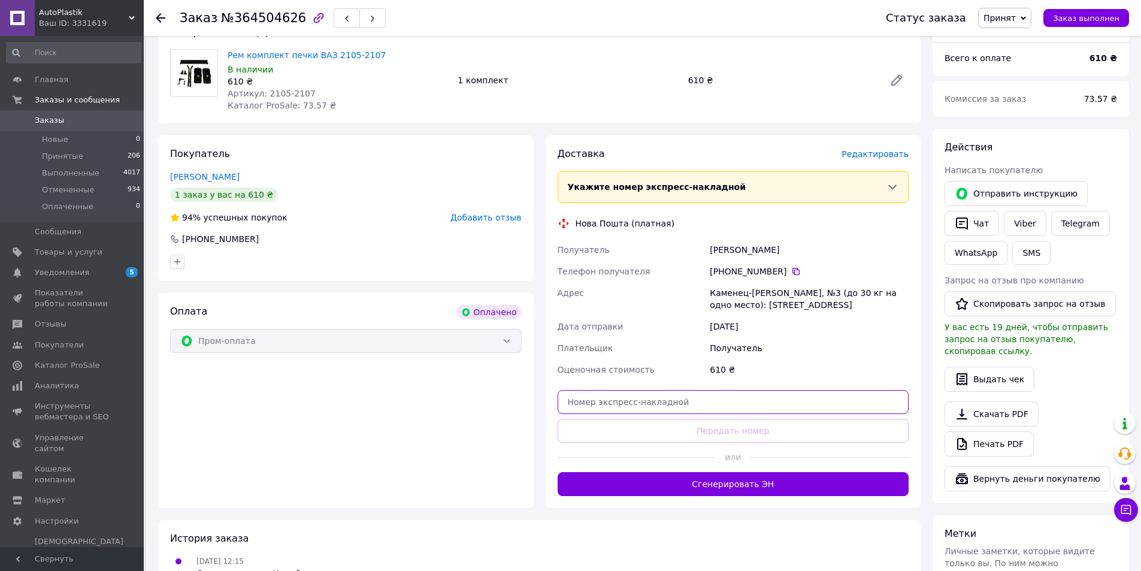
click at [629, 400] on input "text" at bounding box center [734, 402] width 352 height 24
paste input "59001467718639"
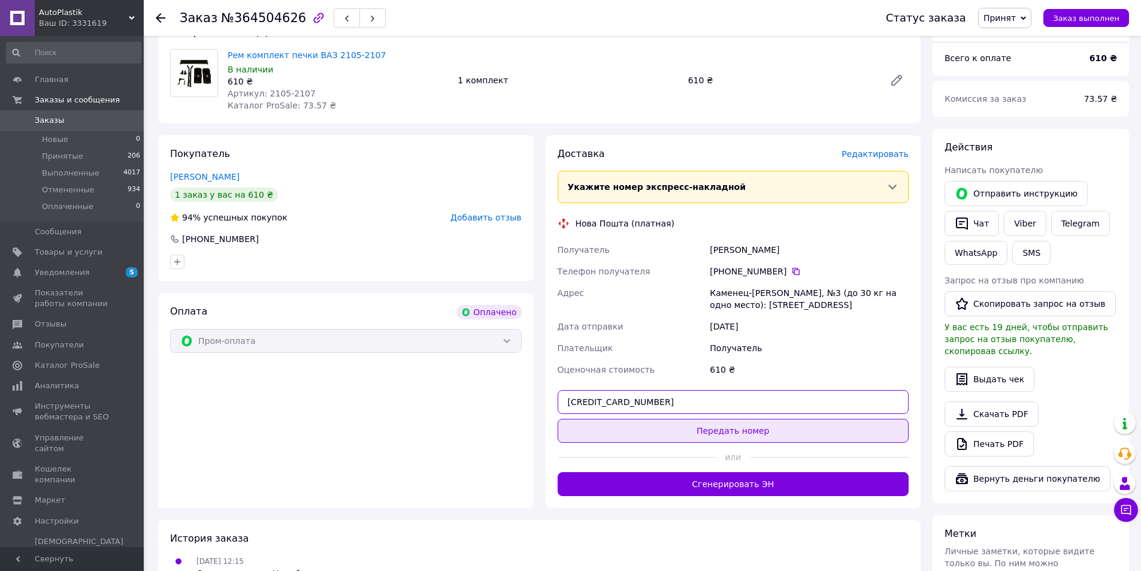
type input "59001467718639"
click at [741, 436] on button "Передать номер" at bounding box center [734, 431] width 352 height 24
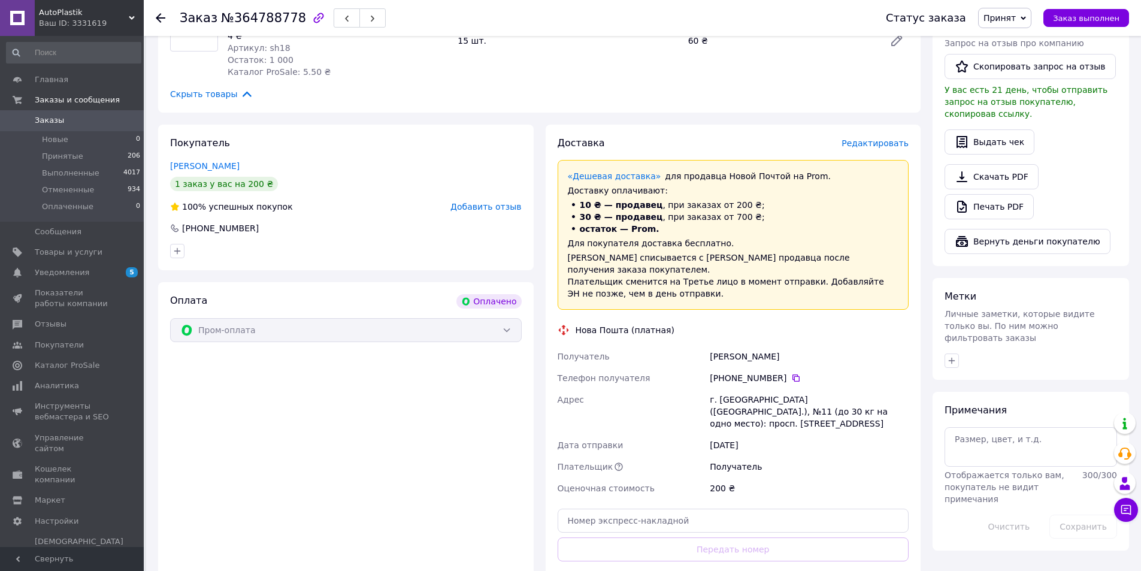
scroll to position [360, 0]
click at [792, 371] on icon at bounding box center [797, 376] width 10 height 10
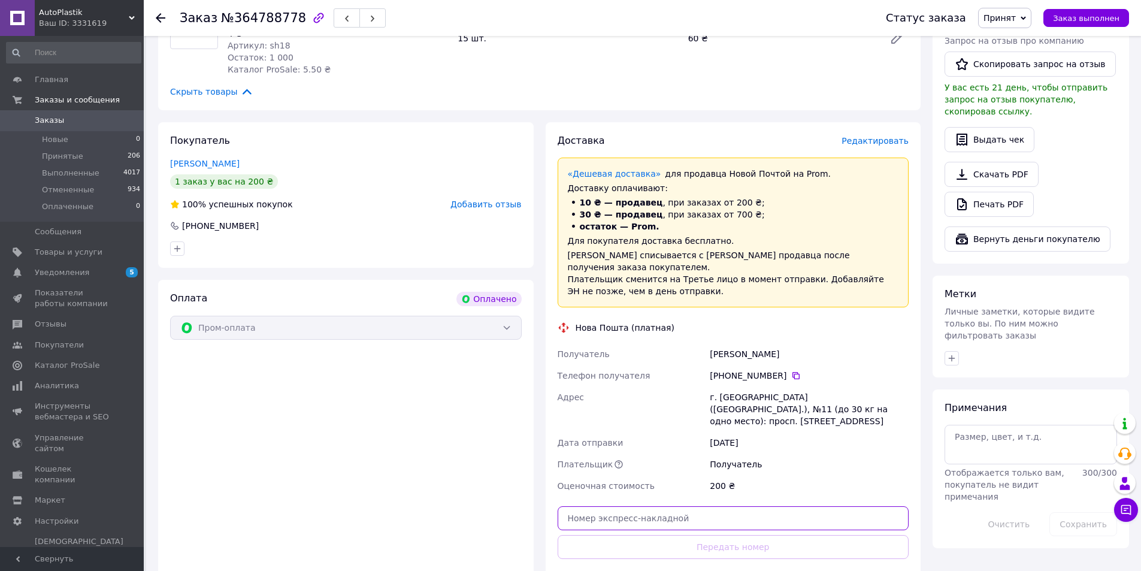
click at [662, 506] on input "text" at bounding box center [734, 518] width 352 height 24
paste input "59001468716652"
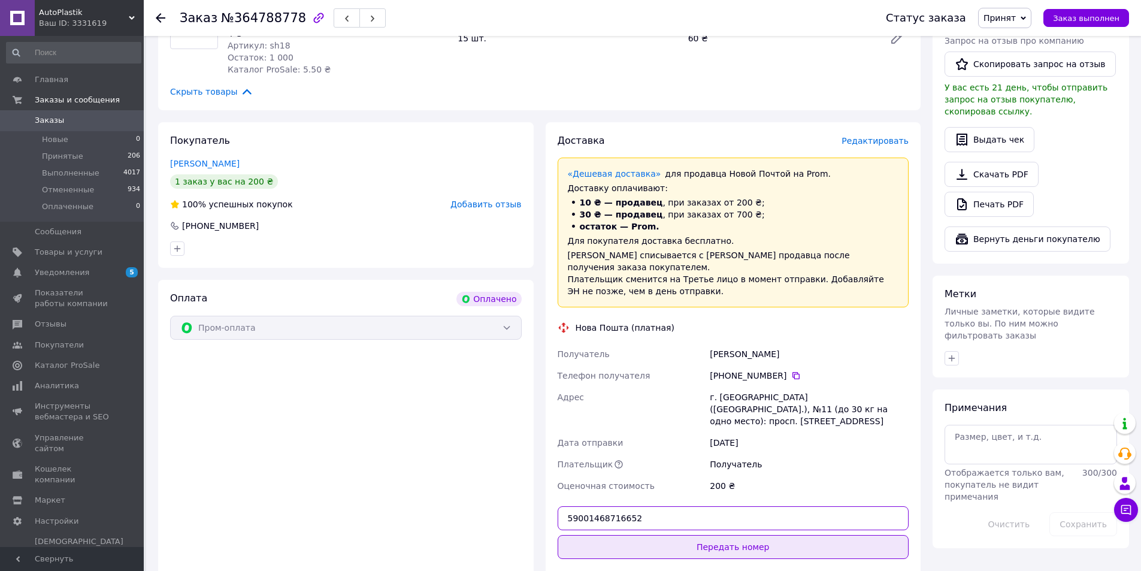
type input "59001468716652"
click at [743, 535] on button "Передать номер" at bounding box center [734, 547] width 352 height 24
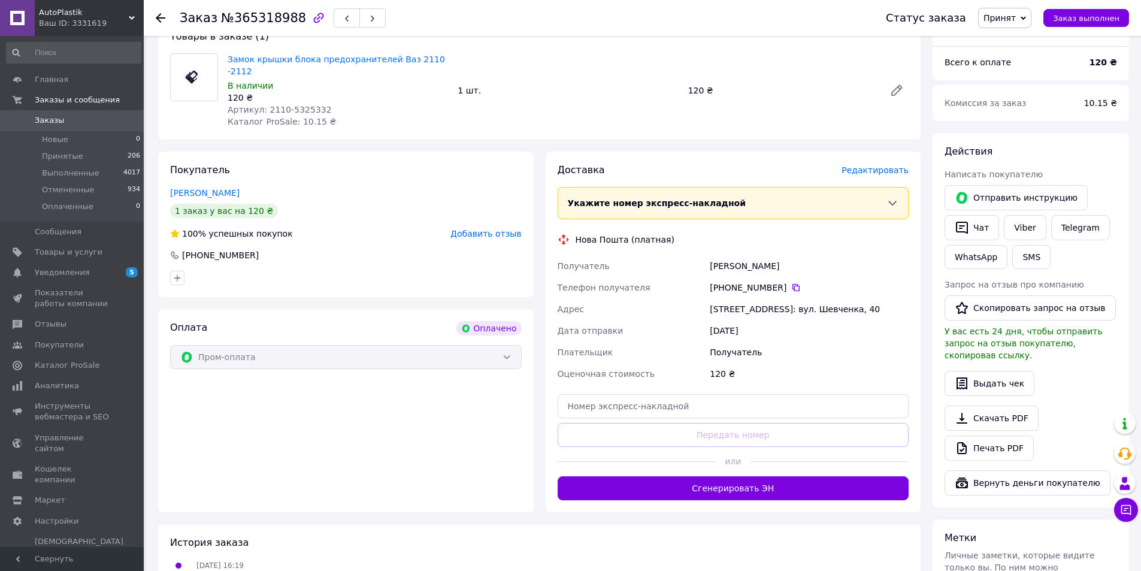
scroll to position [120, 0]
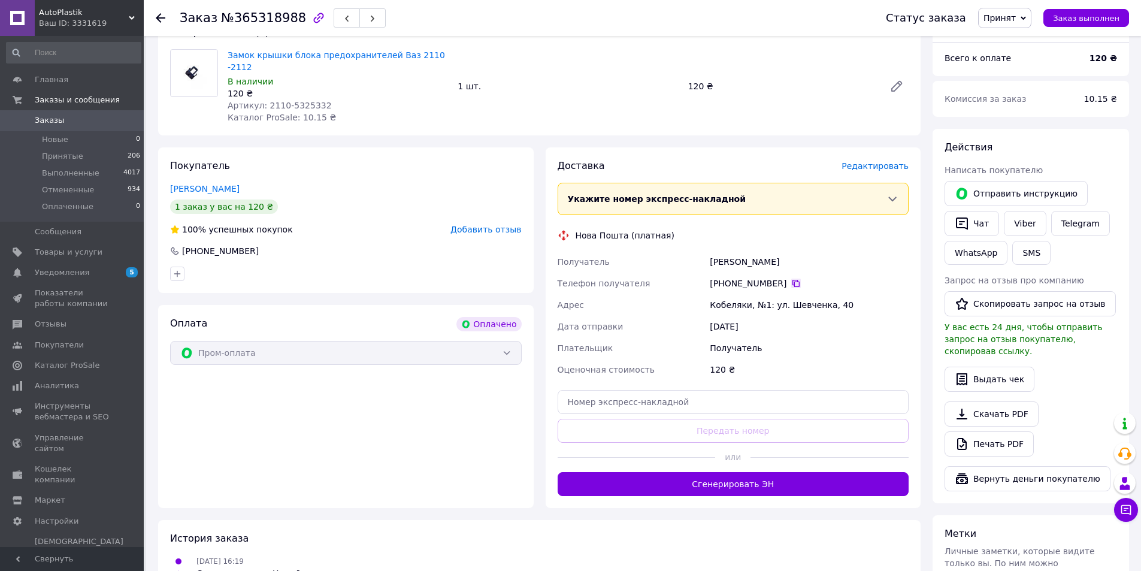
click at [792, 279] on icon at bounding box center [797, 284] width 10 height 10
click at [635, 391] on input "text" at bounding box center [734, 402] width 352 height 24
paste input "59001470589867"
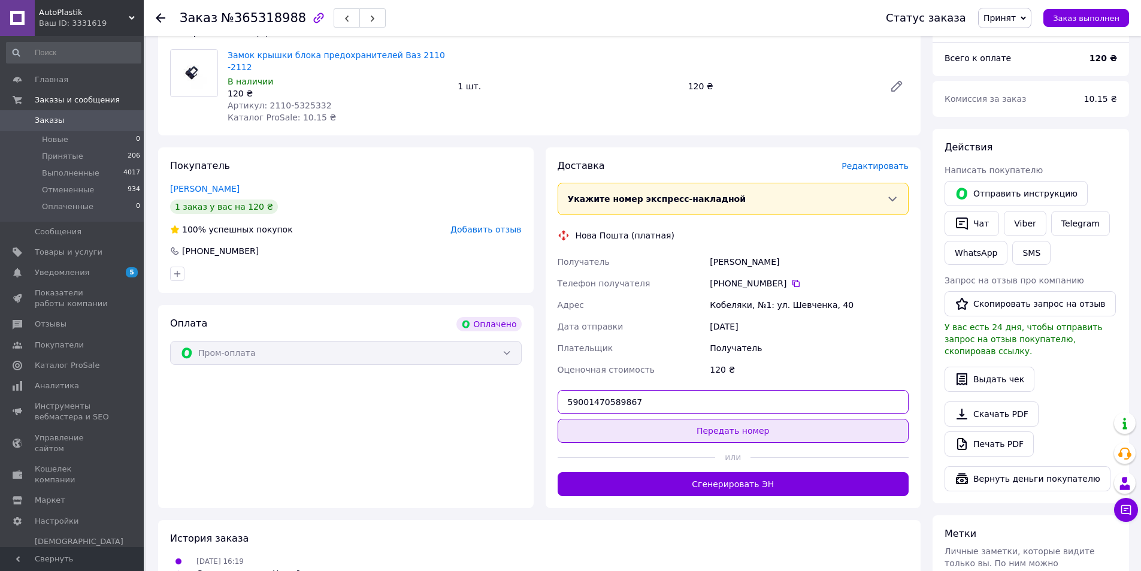
type input "59001470589867"
click at [748, 422] on button "Передать номер" at bounding box center [734, 431] width 352 height 24
